Goal: Check status: Check status

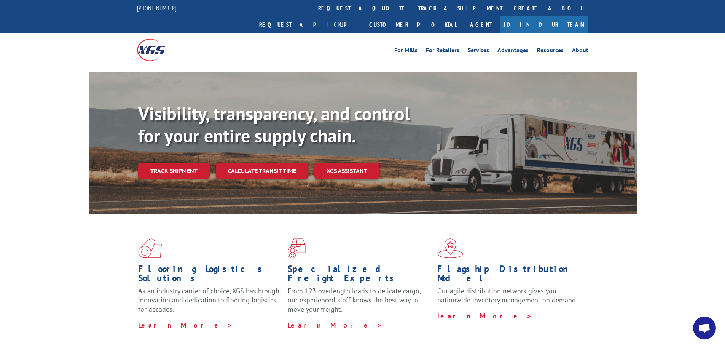
click at [162, 163] on link "Track shipment" at bounding box center [174, 171] width 72 height 16
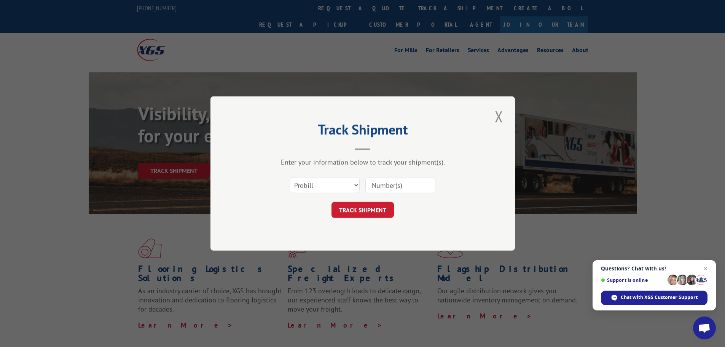
paste input "[URL][DOMAIN_NAME]"
type input "[URL][DOMAIN_NAME]"
drag, startPoint x: 428, startPoint y: 185, endPoint x: 359, endPoint y: 186, distance: 69.3
click at [359, 186] on div "Select category... Probill BOL PO [URL][DOMAIN_NAME]" at bounding box center [363, 184] width 228 height 25
paste input "17386377"
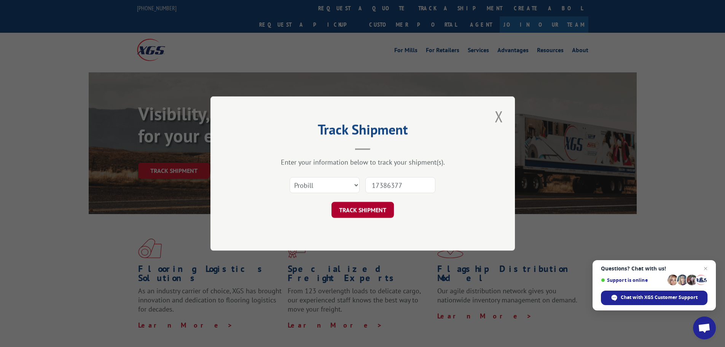
type input "17386377"
click at [368, 211] on button "TRACK SHIPMENT" at bounding box center [363, 210] width 62 height 16
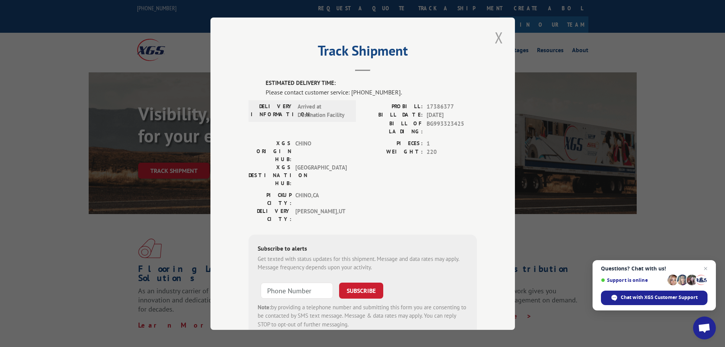
click at [499, 37] on button "Close modal" at bounding box center [499, 37] width 13 height 21
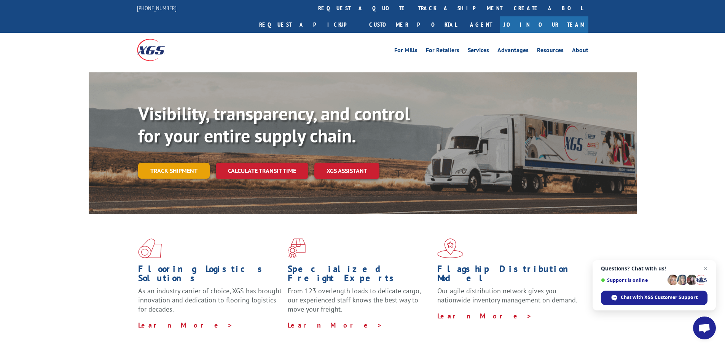
click at [172, 163] on link "Track shipment" at bounding box center [174, 171] width 72 height 16
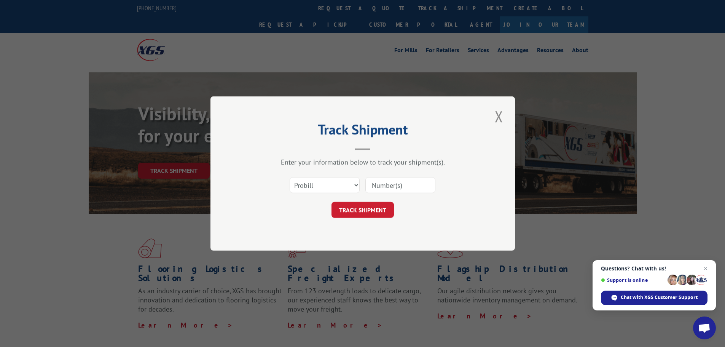
paste input "17500047"
type input "17500047"
click at [363, 204] on button "TRACK SHIPMENT" at bounding box center [363, 210] width 62 height 16
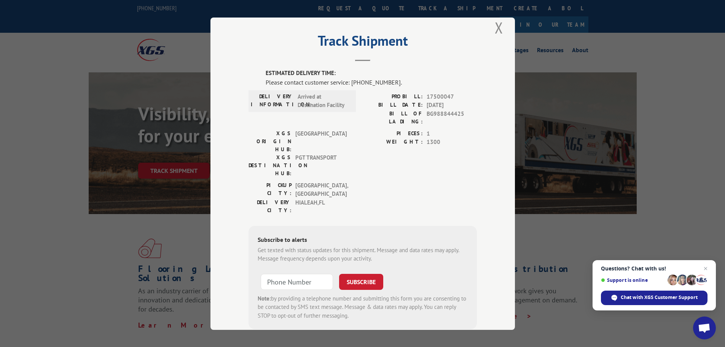
scroll to position [16, 0]
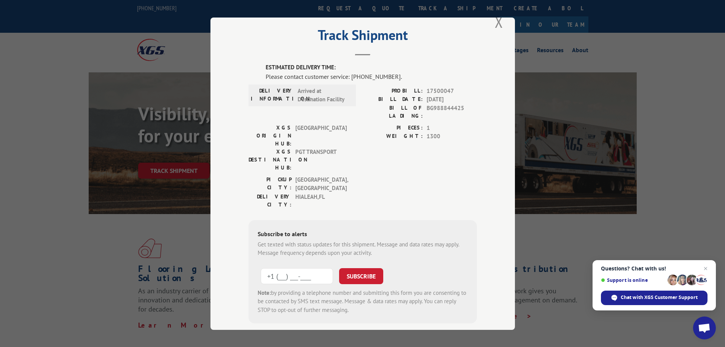
click at [312, 268] on input "+1 (___) ___-____" at bounding box center [297, 276] width 72 height 16
type input "[PHONE_NUMBER]"
drag, startPoint x: 406, startPoint y: 222, endPoint x: 386, endPoint y: 220, distance: 20.7
click at [398, 263] on form "[PHONE_NUMBER] SUBSCRIBE Note: by providing a telephone number and submitting t…" at bounding box center [363, 288] width 210 height 51
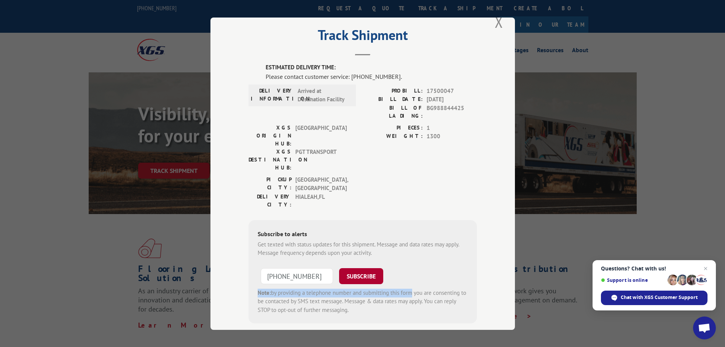
click at [357, 268] on button "SUBSCRIBE" at bounding box center [361, 276] width 44 height 16
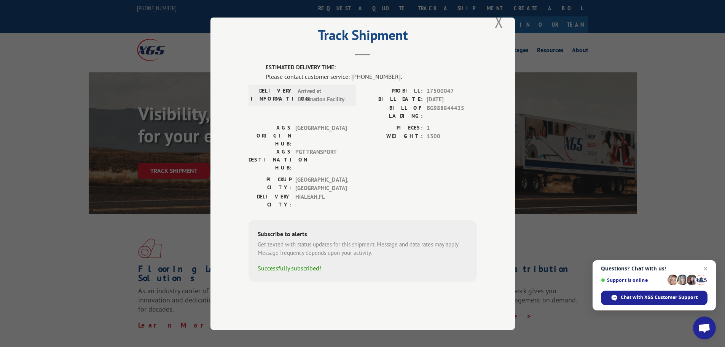
scroll to position [0, 0]
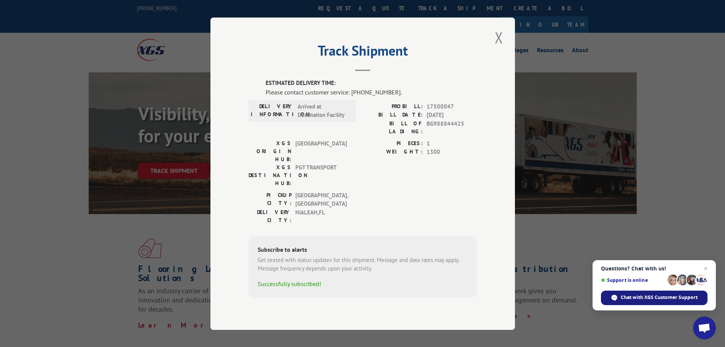
click at [636, 298] on span "Chat with XGS Customer Support" at bounding box center [659, 297] width 77 height 7
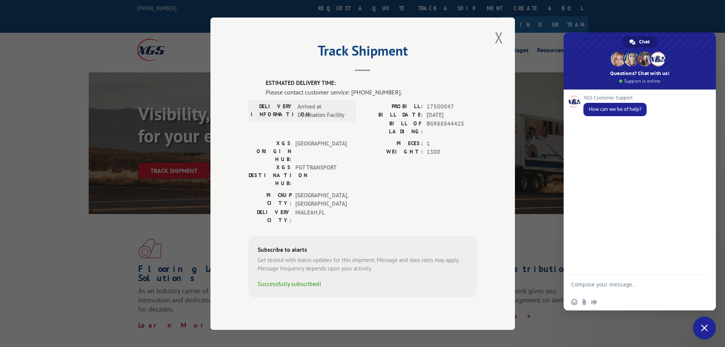
paste textarea "17500047"
type textarea "17500047 - Has this freight delivered?"
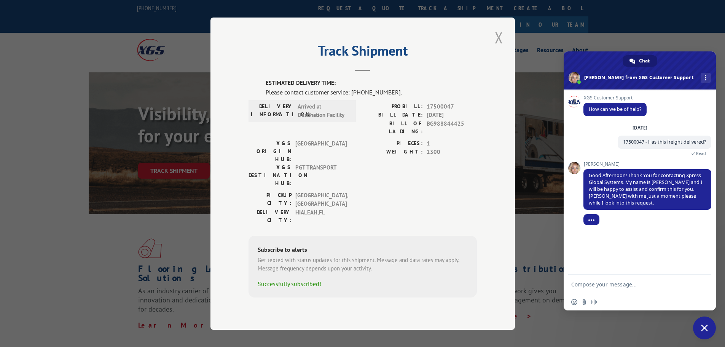
click at [503, 48] on button "Close modal" at bounding box center [499, 37] width 13 height 21
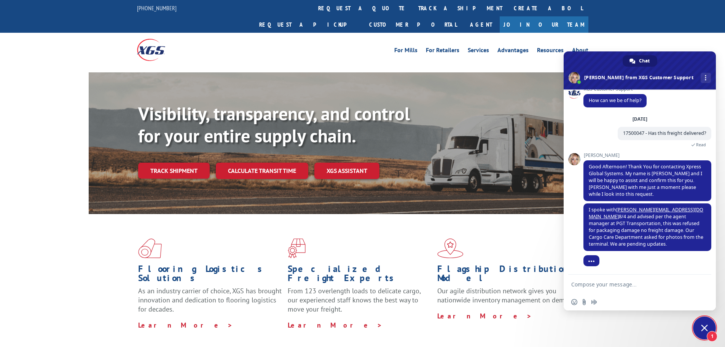
scroll to position [16, 0]
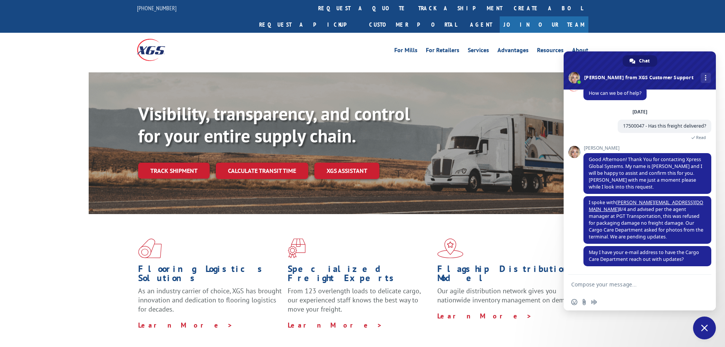
click at [589, 285] on textarea "Compose your message..." at bounding box center [632, 283] width 122 height 19
click at [678, 285] on textarea "send to .. [EMAIL_ADDRESS][DOMAIN_NAME] and" at bounding box center [632, 283] width 122 height 19
paste textarea "[EMAIL_ADDRESS][PERSON_NAME][DOMAIN_NAME]"
type textarea "send to .. [EMAIL_ADDRESS][DOMAIN_NAME] and [DOMAIN_NAME][EMAIL_ADDRESS][PERSON…"
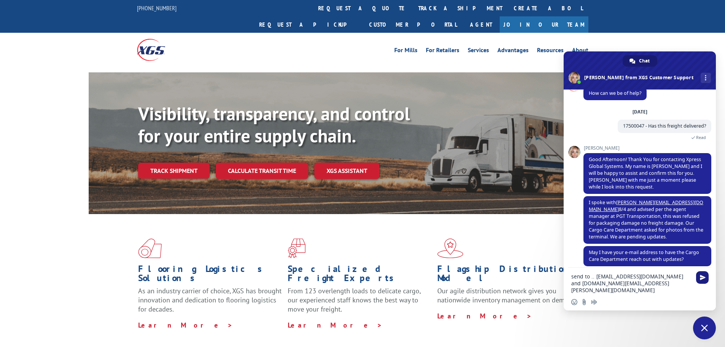
click at [701, 277] on span "Send" at bounding box center [703, 277] width 6 height 6
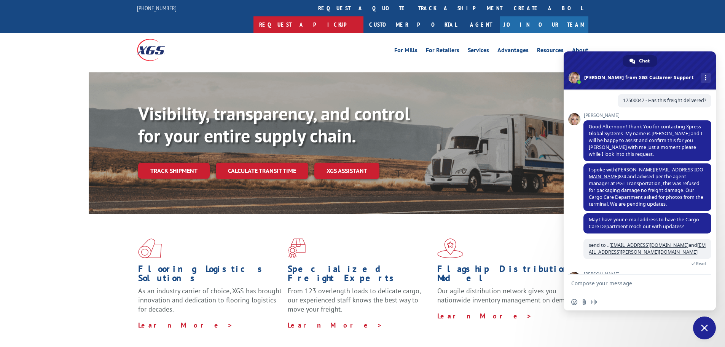
scroll to position [75, 0]
